Goal: Transaction & Acquisition: Purchase product/service

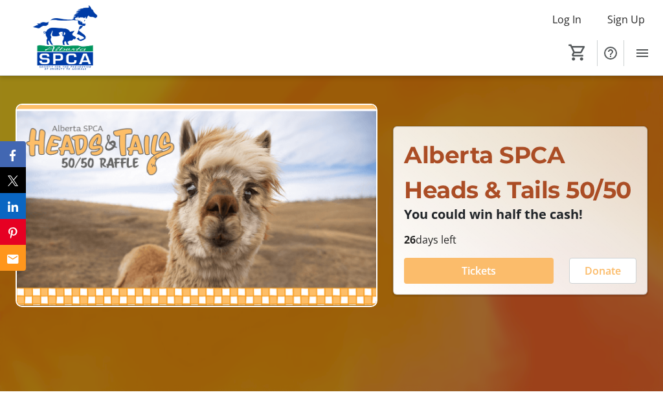
scroll to position [100, 0]
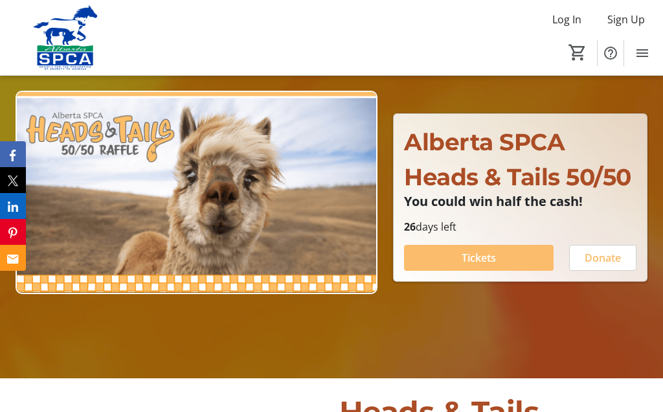
click at [507, 273] on span at bounding box center [479, 257] width 150 height 31
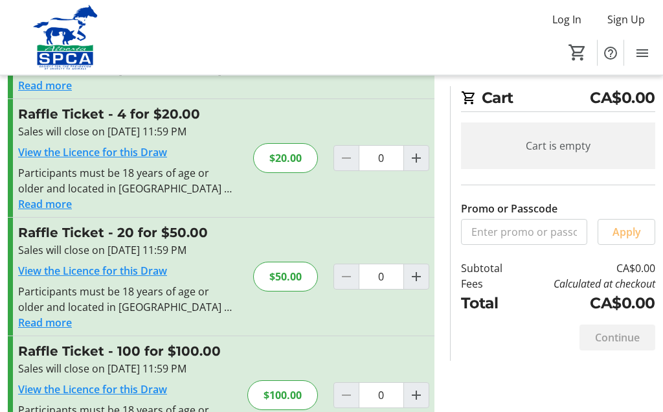
scroll to position [126, 0]
click at [426, 284] on span "Increment by one" at bounding box center [416, 277] width 25 height 25
type input "1"
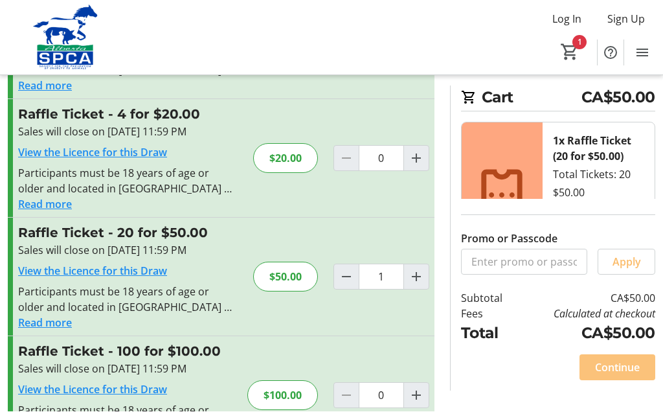
click at [617, 376] on span "Continue" at bounding box center [617, 368] width 45 height 16
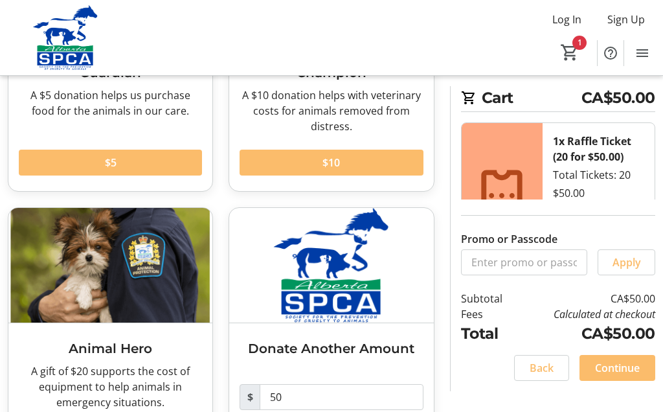
scroll to position [227, 0]
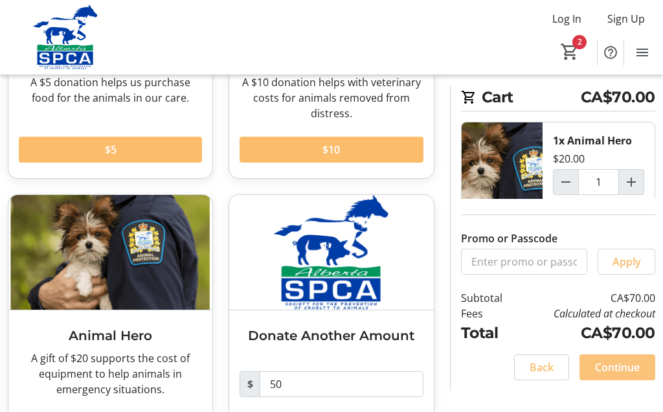
click at [626, 383] on span at bounding box center [618, 367] width 76 height 31
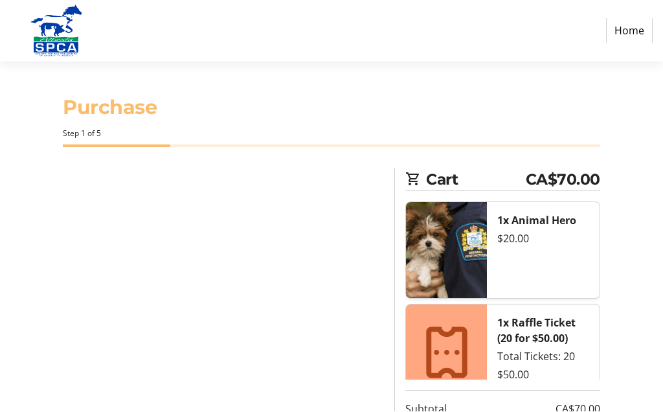
select select "CA"
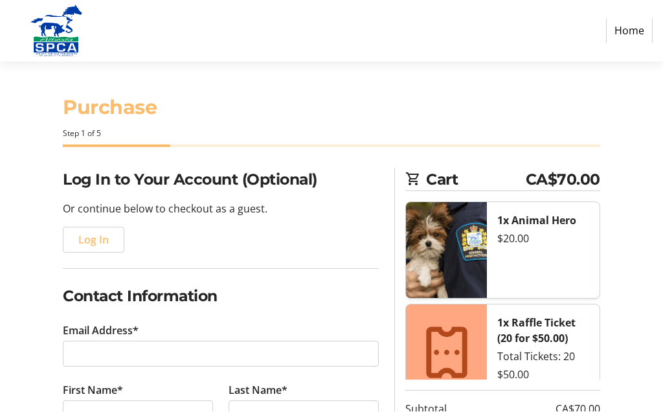
scroll to position [1, 0]
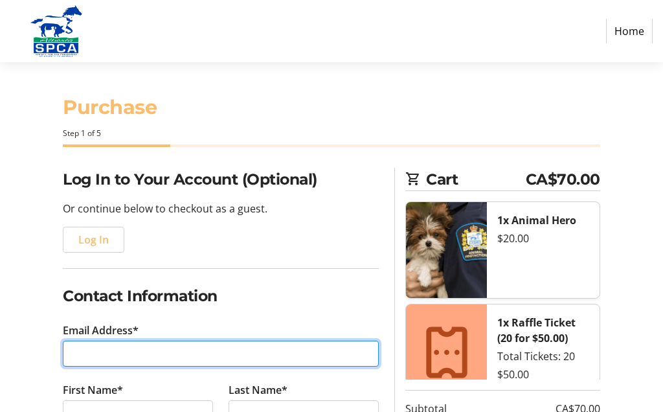
click at [113, 355] on input "Email Address*" at bounding box center [221, 354] width 316 height 26
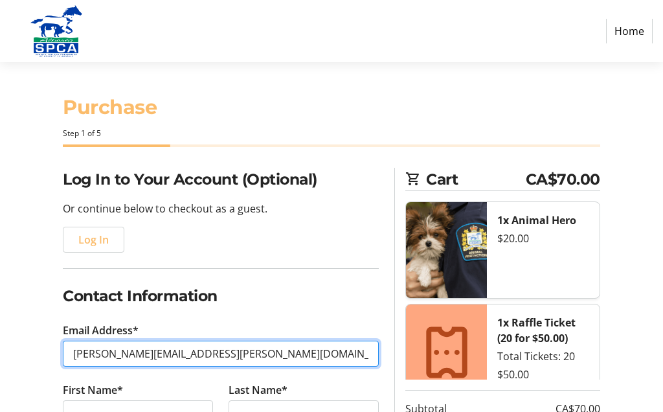
type input "[PERSON_NAME][EMAIL_ADDRESS][PERSON_NAME][DOMAIN_NAME]"
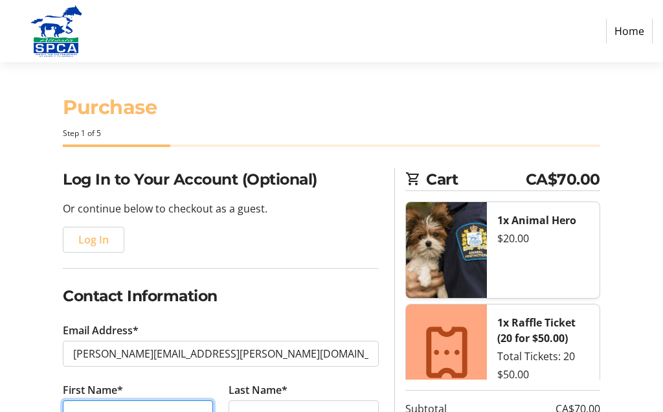
click at [167, 411] on input "First Name*" at bounding box center [138, 413] width 150 height 26
type input "[PERSON_NAME]"
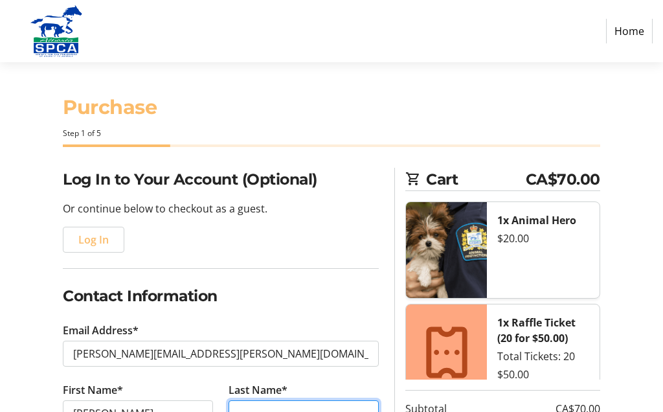
click at [305, 411] on input "Last Name*" at bounding box center [304, 413] width 150 height 26
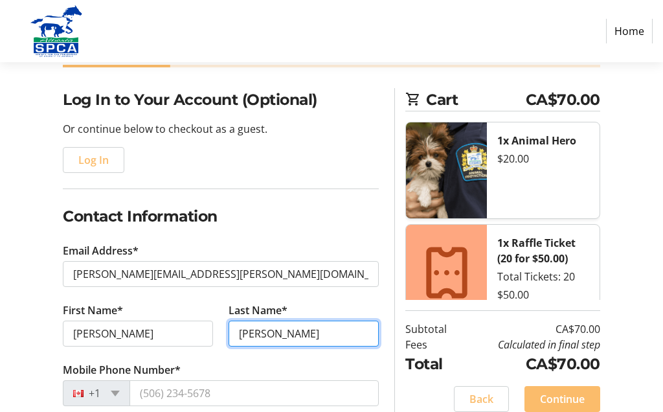
scroll to position [120, 0]
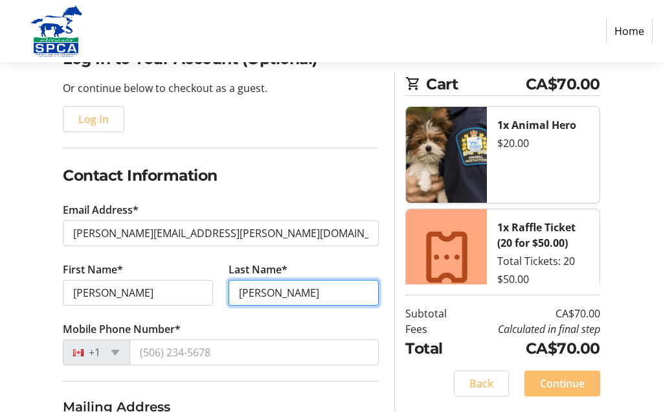
type input "[PERSON_NAME]"
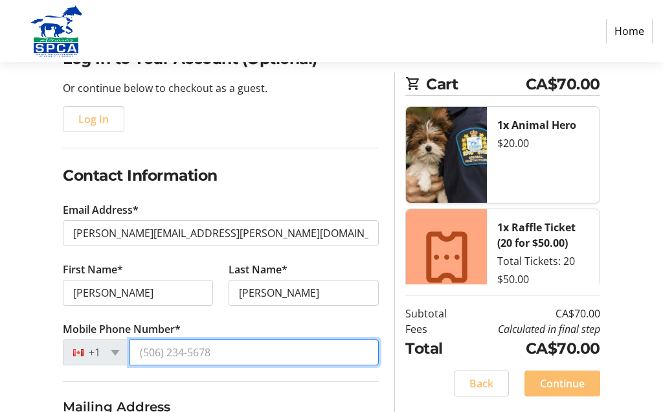
click at [221, 354] on input "Mobile Phone Number*" at bounding box center [254, 353] width 249 height 26
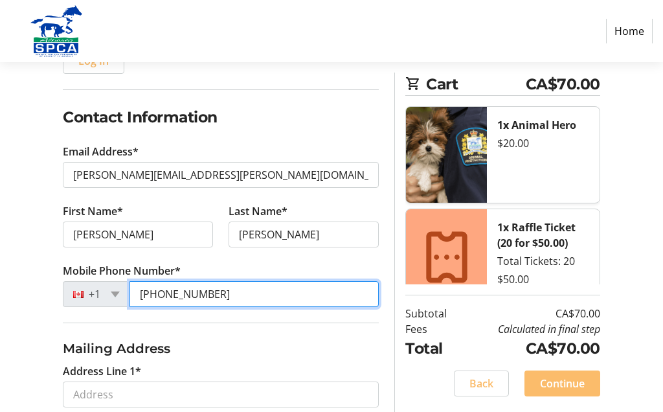
type input "[PHONE_NUMBER]"
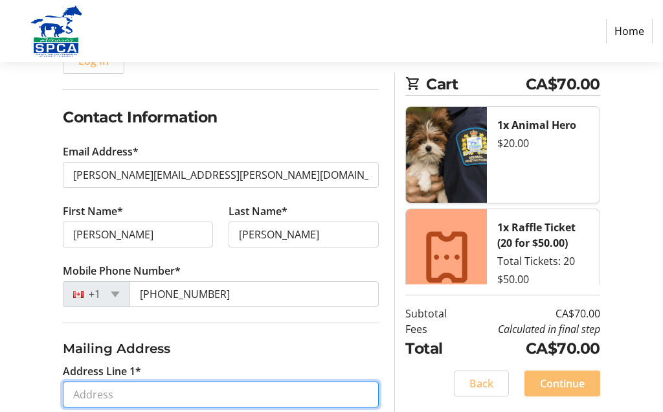
click at [220, 400] on input "Address Line 1*" at bounding box center [221, 395] width 316 height 26
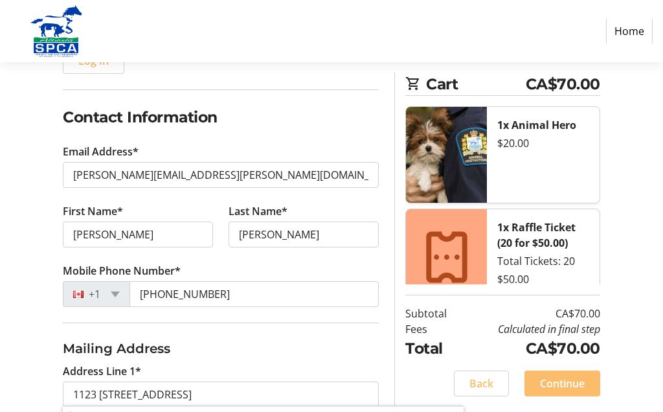
type input "[GEOGRAPHIC_DATA][STREET_ADDRESS]"
type input "[GEOGRAPHIC_DATA]"
select select "AB"
type input "T2K 0J6"
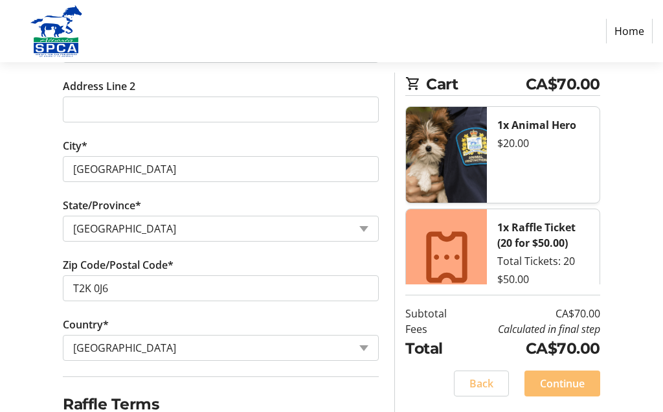
scroll to position [523, 0]
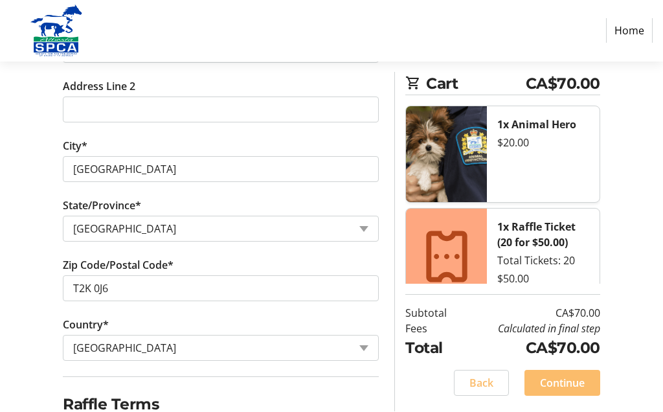
checkbox input "true"
click at [586, 399] on span at bounding box center [562, 383] width 76 height 31
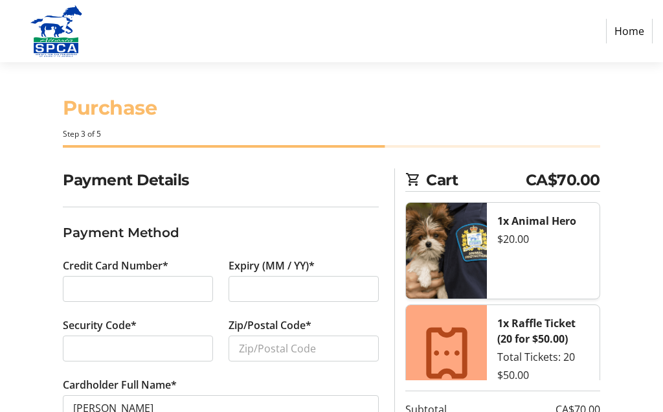
click at [100, 295] on div at bounding box center [138, 289] width 150 height 26
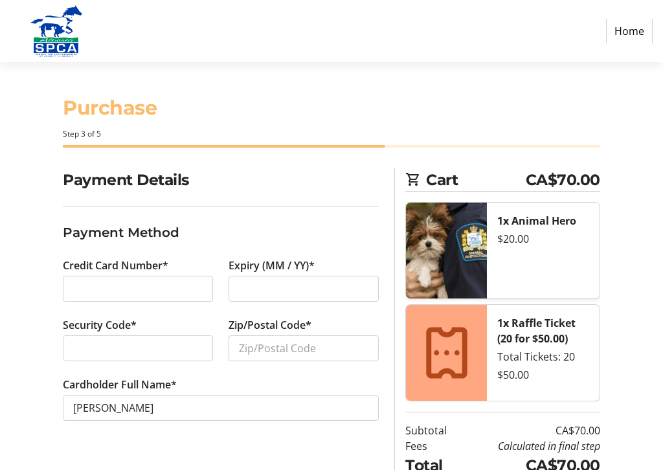
click at [294, 297] on div at bounding box center [304, 289] width 150 height 26
click at [172, 355] on div at bounding box center [138, 348] width 150 height 26
click at [285, 350] on input "Zip/Postal Code*" at bounding box center [304, 348] width 150 height 26
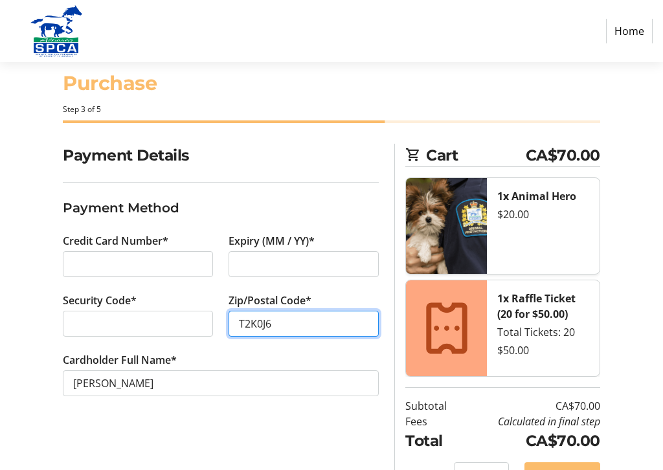
scroll to position [56, 0]
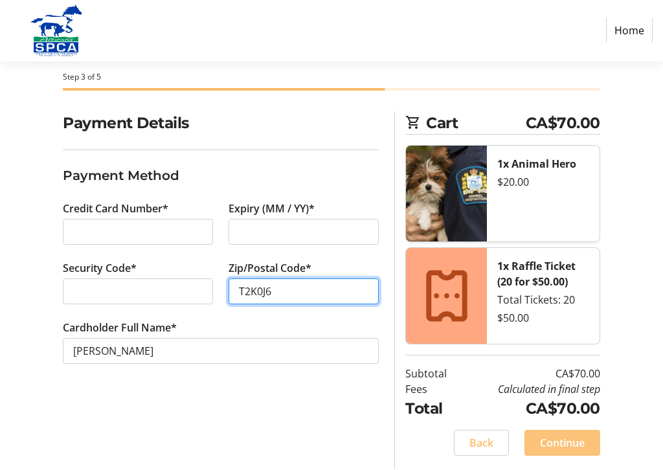
type input "T2K0J6"
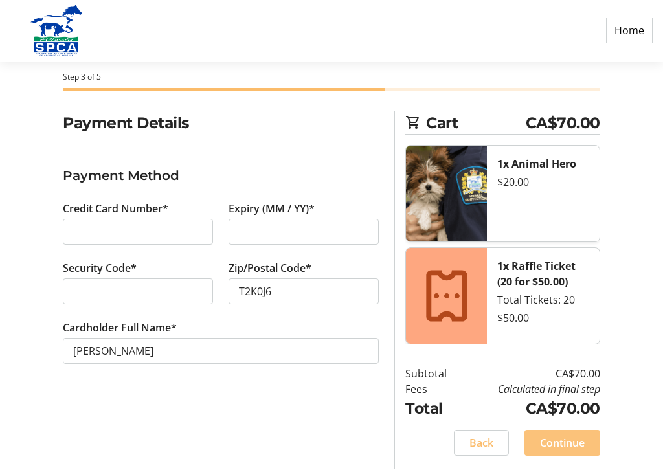
click at [582, 411] on span "Continue" at bounding box center [562, 444] width 45 height 16
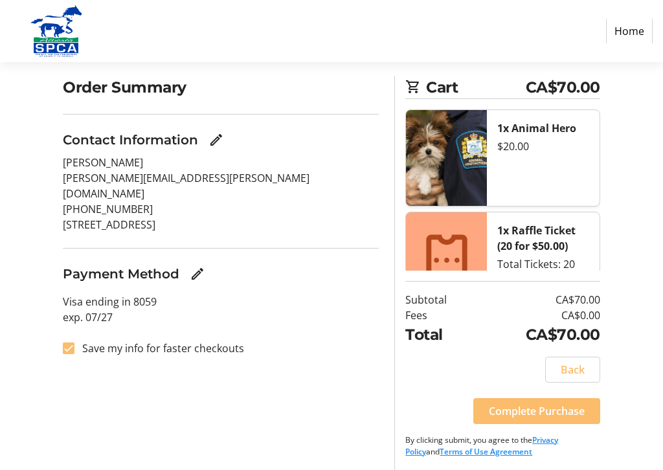
scroll to position [95, 0]
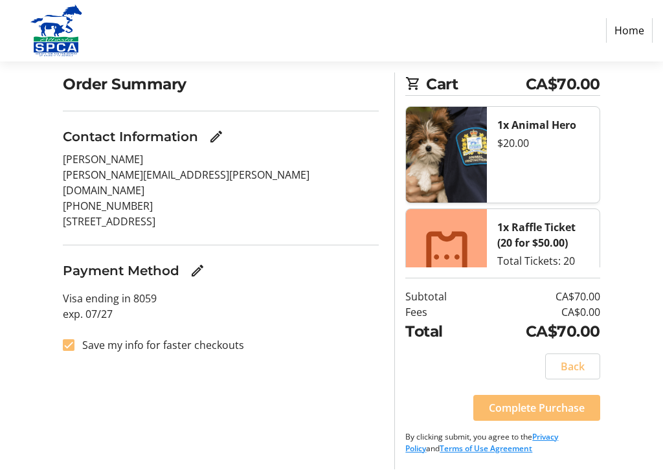
click at [562, 411] on span at bounding box center [536, 408] width 127 height 31
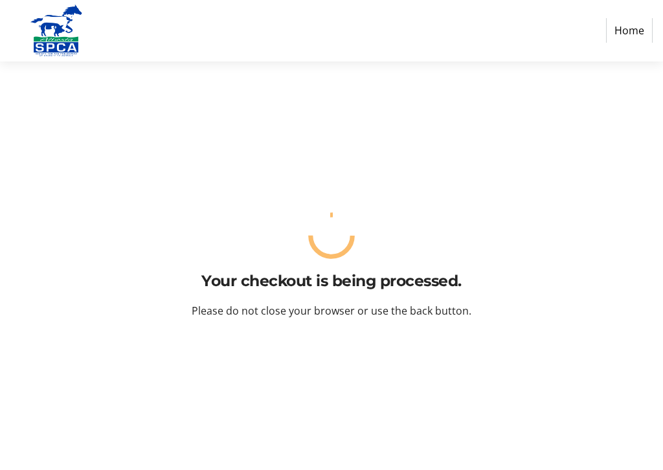
scroll to position [0, 0]
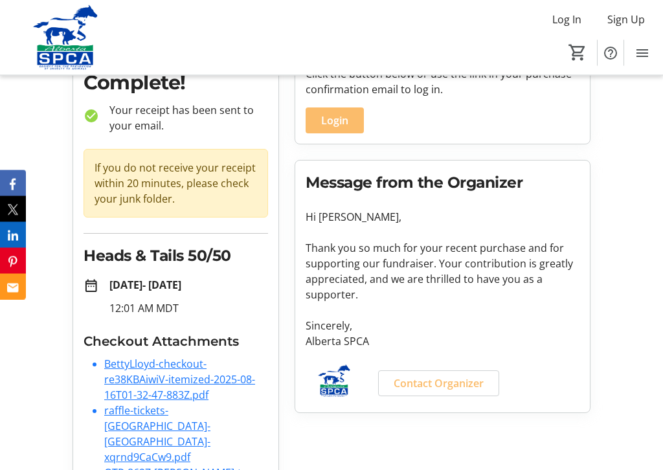
scroll to position [116, 0]
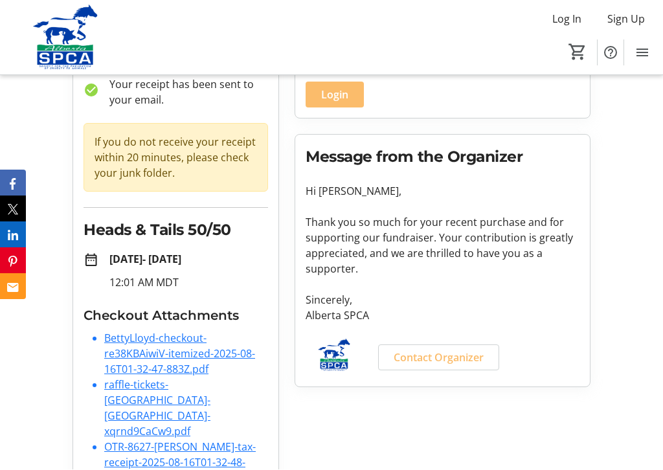
click at [179, 392] on link "raffle-tickets-[GEOGRAPHIC_DATA]-[GEOGRAPHIC_DATA]-xqrnd9CaCw9.pdf" at bounding box center [157, 408] width 106 height 61
click at [171, 391] on link "raffle-tickets-[GEOGRAPHIC_DATA]-[GEOGRAPHIC_DATA]-xqrnd9CaCw9.pdf" at bounding box center [157, 408] width 106 height 61
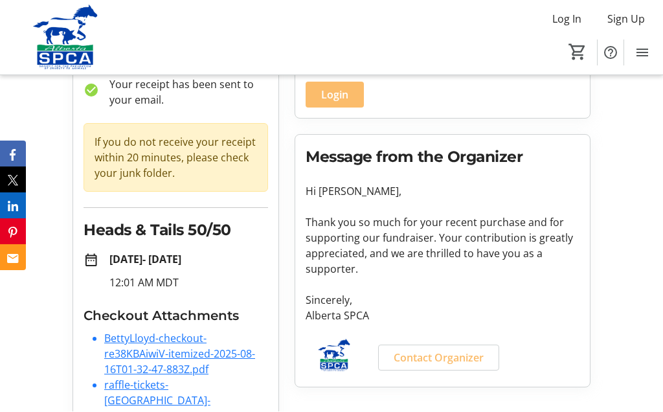
click at [203, 350] on link "BettyLloyd-checkout-re38KBAiwiV-itemized-2025-08-16T01-32-47-883Z.pdf" at bounding box center [179, 354] width 151 height 45
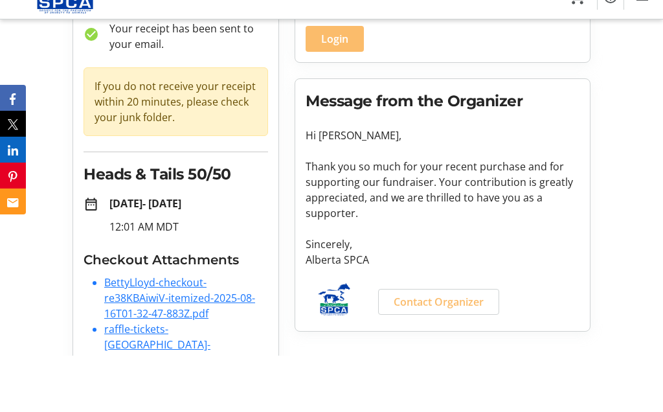
scroll to position [174, 0]
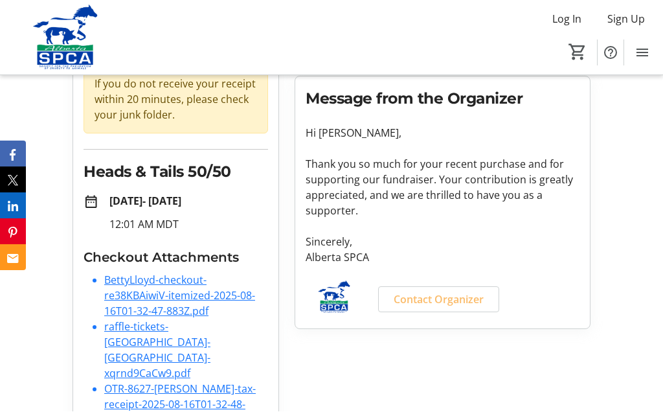
click at [177, 334] on link "raffle-tickets-[GEOGRAPHIC_DATA]-[GEOGRAPHIC_DATA]-xqrnd9CaCw9.pdf" at bounding box center [157, 350] width 106 height 61
